Goal: Transaction & Acquisition: Purchase product/service

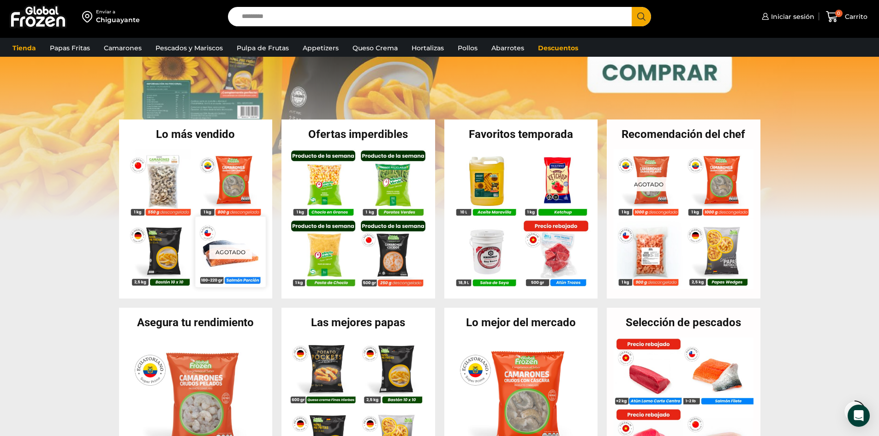
scroll to position [231, 0]
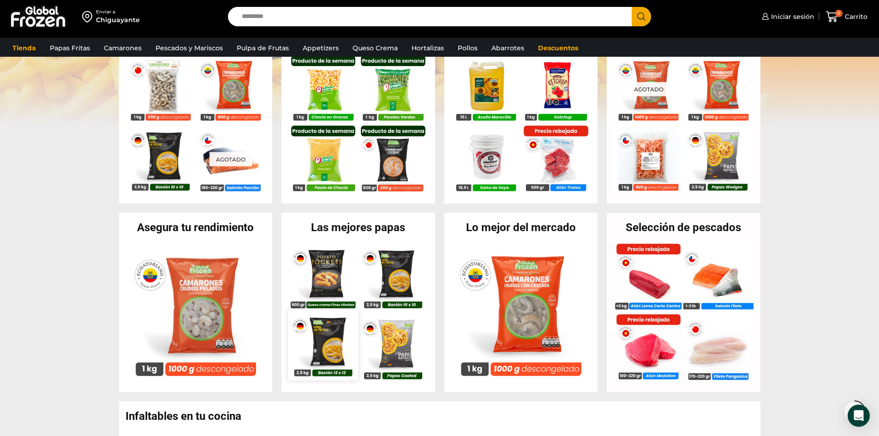
click at [337, 348] on img at bounding box center [323, 345] width 70 height 70
click at [322, 345] on img at bounding box center [323, 345] width 70 height 70
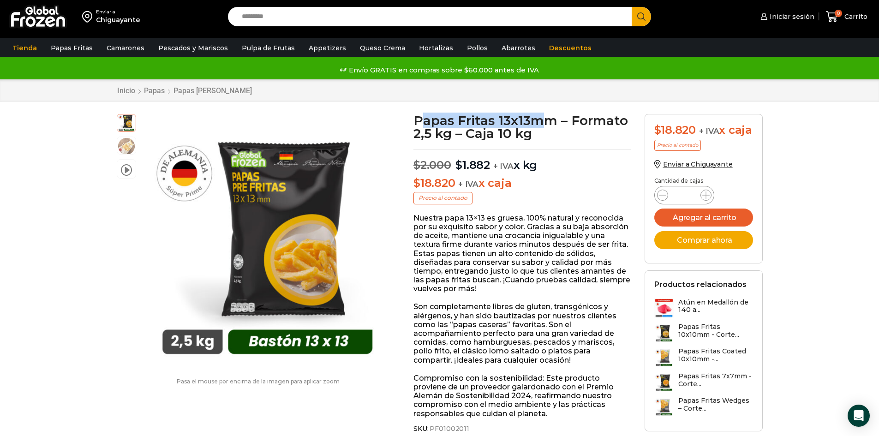
drag, startPoint x: 419, startPoint y: 127, endPoint x: 541, endPoint y: 114, distance: 122.9
click at [541, 114] on h1 "Papas Fritas 13x13mm – Formato 2,5 kg – Caja 10 kg" at bounding box center [521, 127] width 217 height 26
drag, startPoint x: 524, startPoint y: 144, endPoint x: 434, endPoint y: 160, distance: 91.7
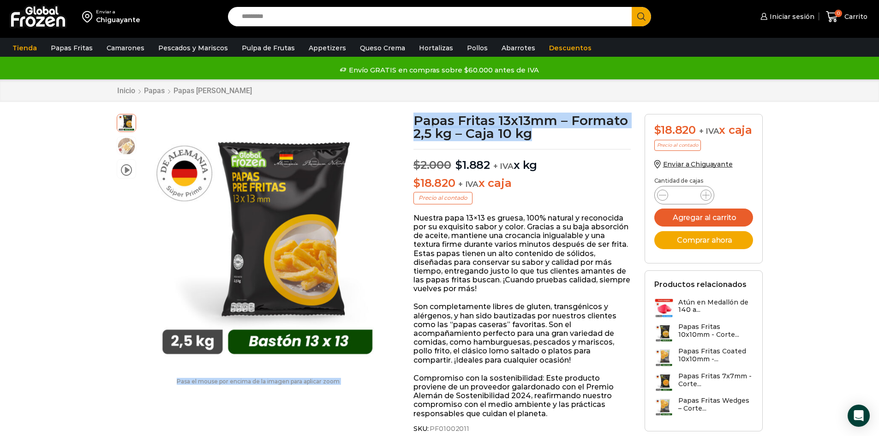
drag, startPoint x: 454, startPoint y: 133, endPoint x: 535, endPoint y: 129, distance: 80.8
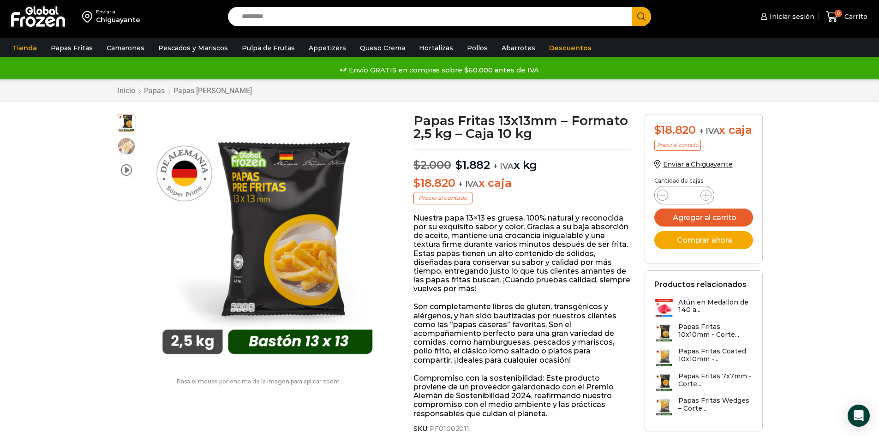
click at [586, 165] on p "$ 2.000 Original price was: $2.000. $ 1.882 Current price is: $1.882. + IVA x kg" at bounding box center [521, 160] width 217 height 23
click at [568, 154] on p "$ 2.000 Original price was: $2.000. $ 1.882 Current price is: $1.882. + IVA x kg" at bounding box center [521, 160] width 217 height 23
click at [575, 138] on h1 "Papas Fritas 13x13mm – Formato 2,5 kg – Caja 10 kg" at bounding box center [521, 127] width 217 height 26
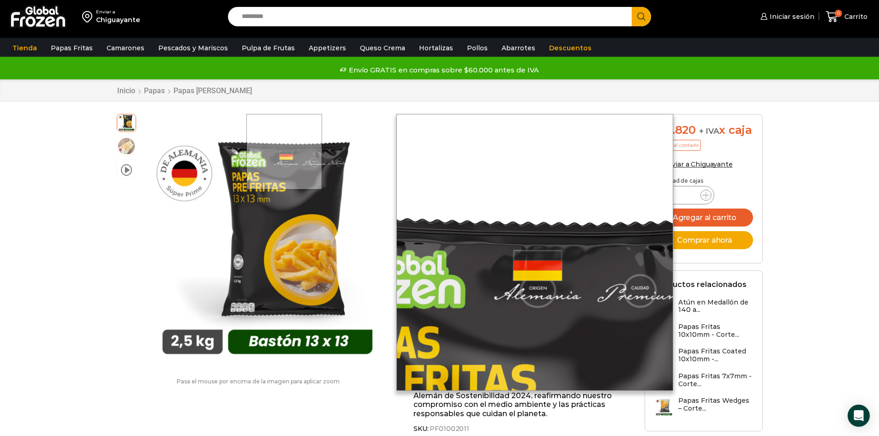
drag, startPoint x: 551, startPoint y: 140, endPoint x: 220, endPoint y: 127, distance: 330.9
